Goal: Entertainment & Leisure: Consume media (video, audio)

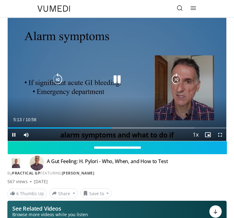
click at [117, 85] on icon "Video Player" at bounding box center [117, 79] width 12 height 12
click at [103, 133] on div "10 seconds Tap to unmute" at bounding box center [117, 79] width 219 height 123
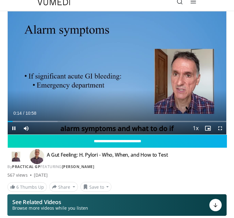
scroll to position [6, 0]
